Goal: Entertainment & Leisure: Consume media (video, audio)

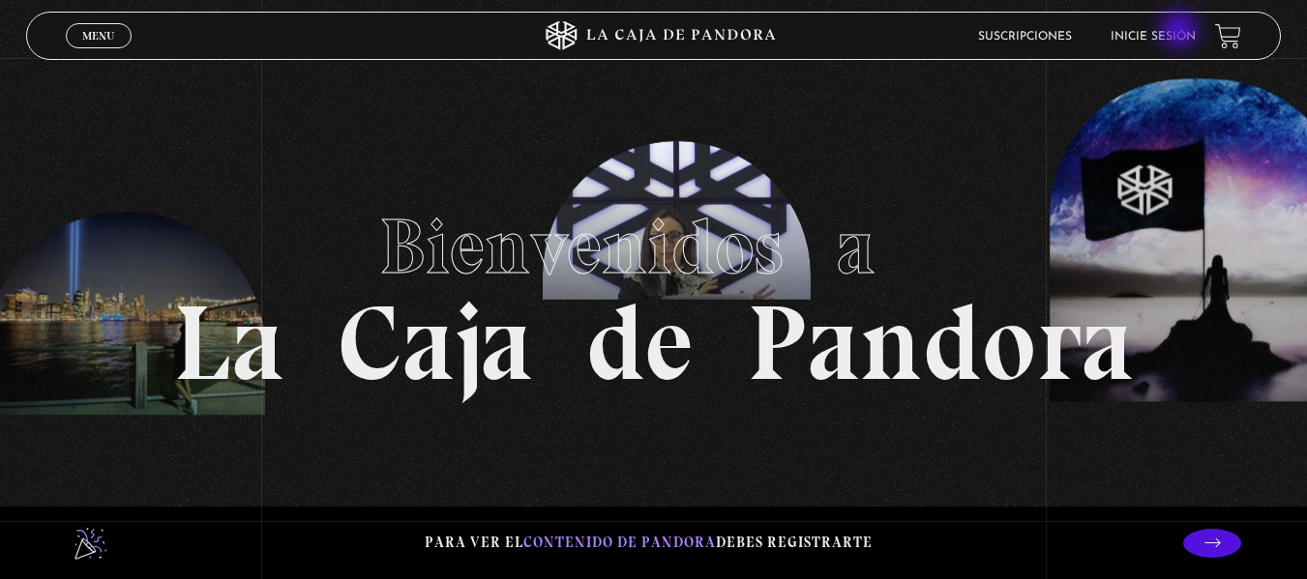
click at [1181, 32] on link "Inicie sesión" at bounding box center [1152, 37] width 85 height 12
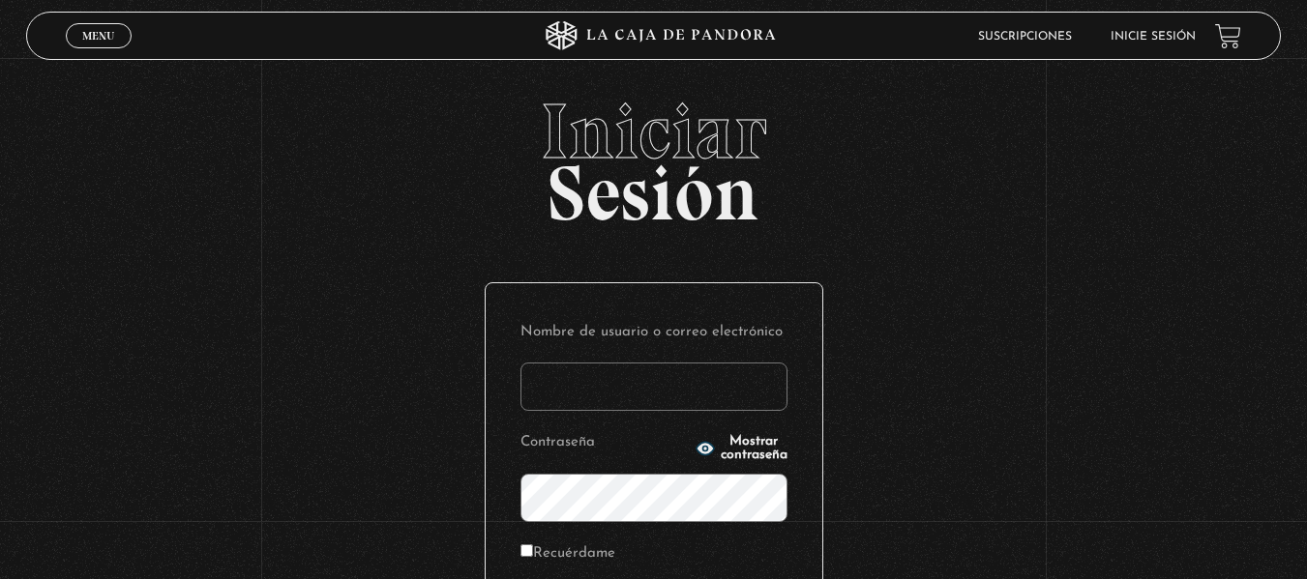
type input "[EMAIL_ADDRESS][DOMAIN_NAME]"
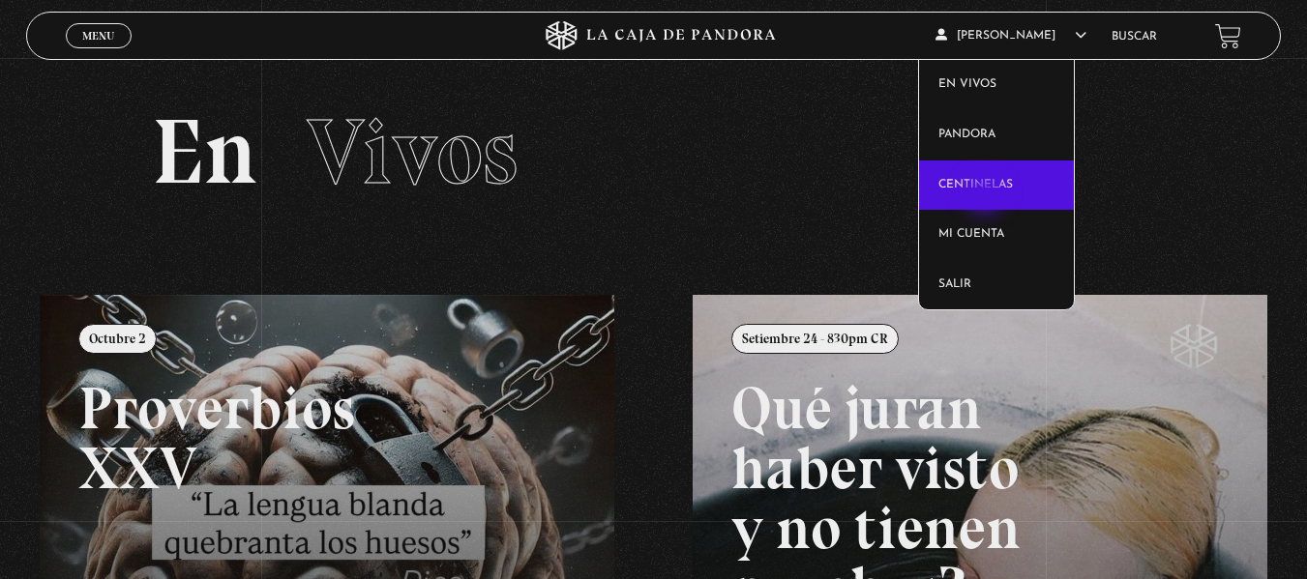
click at [987, 196] on link "Centinelas" at bounding box center [996, 186] width 155 height 50
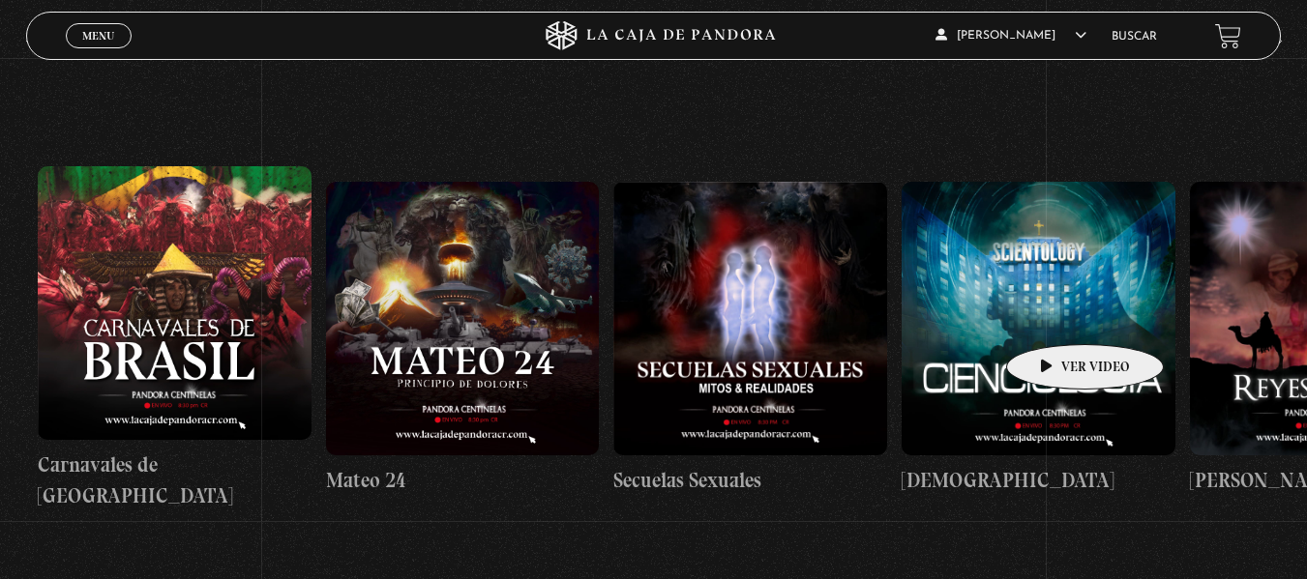
scroll to position [0, 12934]
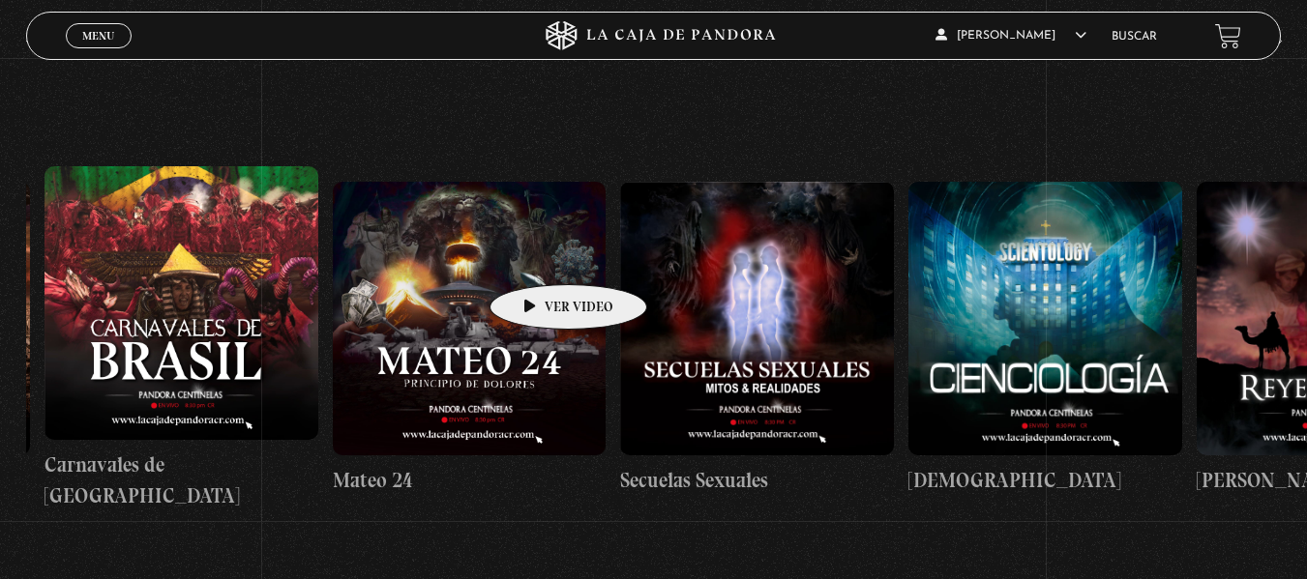
click at [538, 255] on figure at bounding box center [470, 319] width 274 height 274
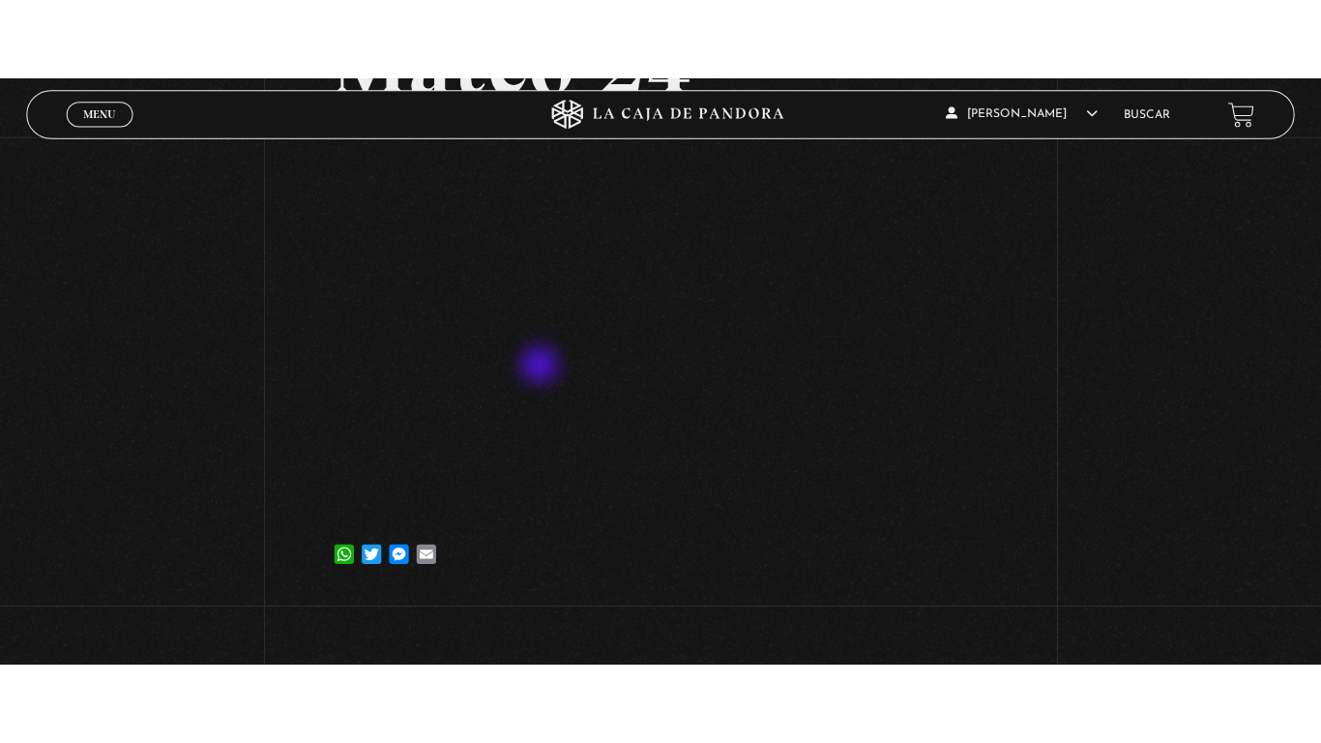
scroll to position [215, 0]
